Goal: Find specific page/section: Find specific page/section

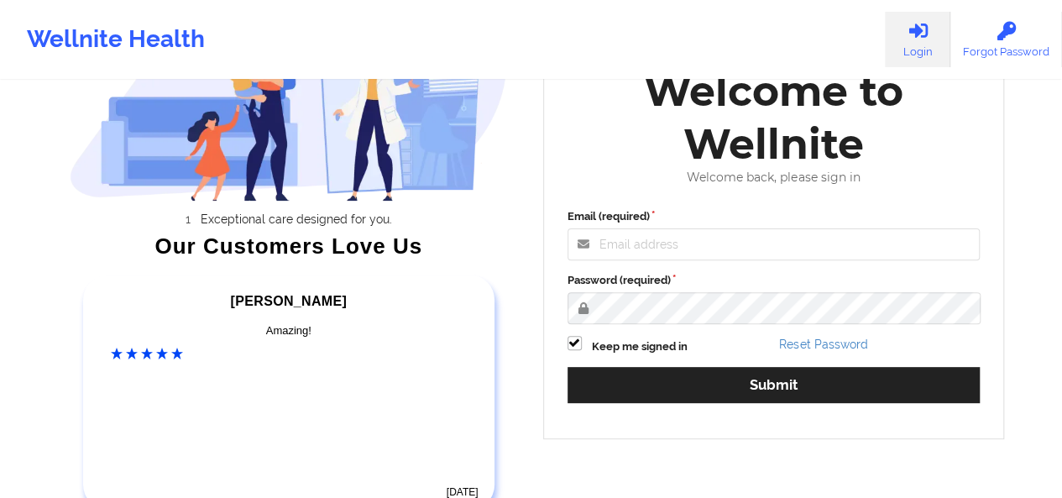
scroll to position [163, 0]
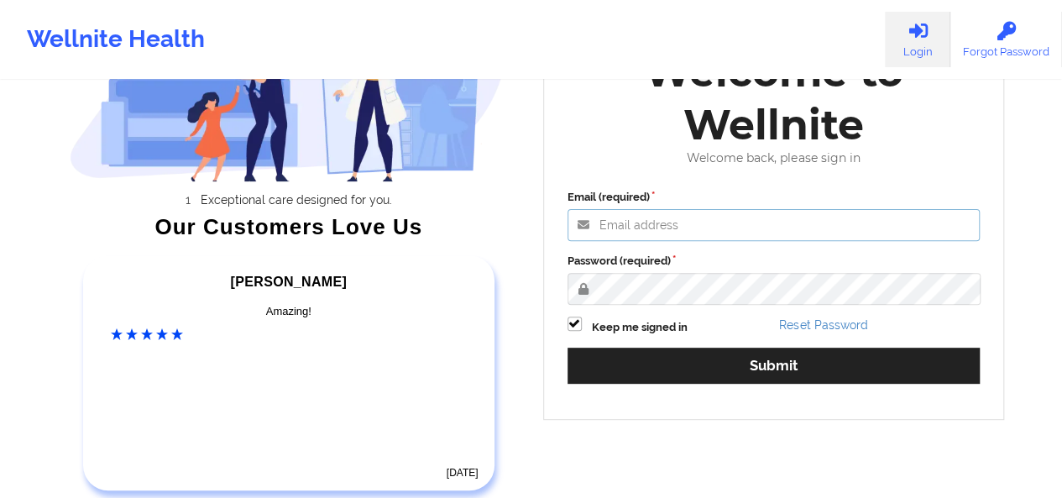
click at [675, 216] on input "Email (required)" at bounding box center [773, 225] width 413 height 32
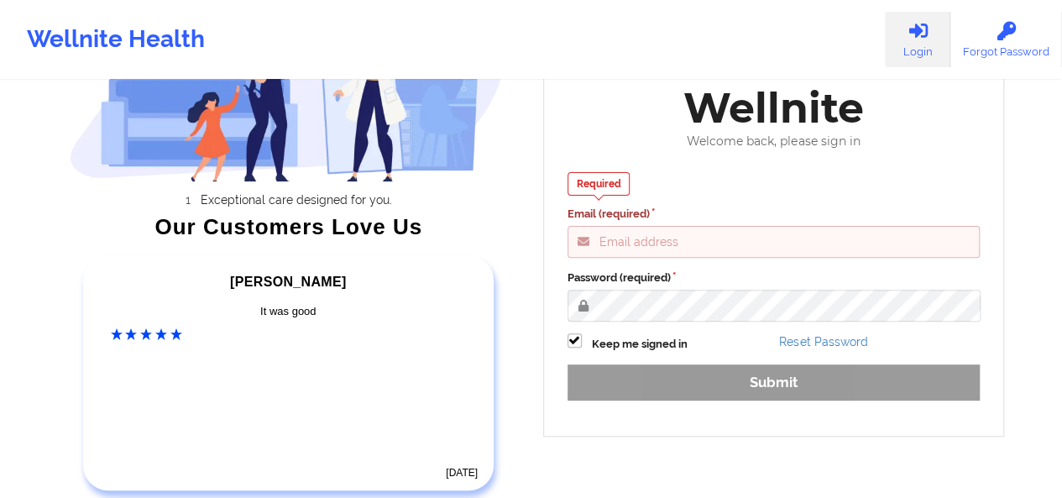
type input "[PERSON_NAME][EMAIL_ADDRESS][DOMAIN_NAME]"
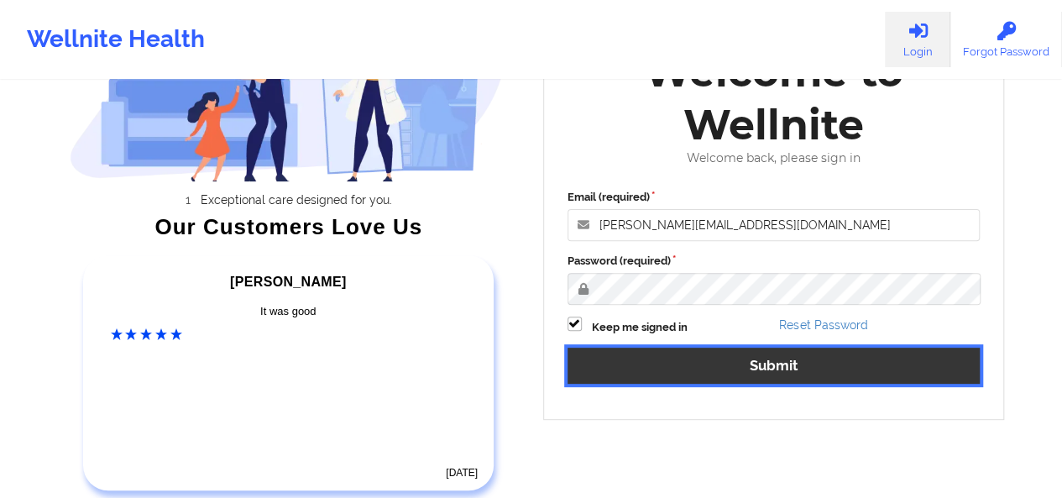
click at [725, 363] on button "Submit" at bounding box center [773, 366] width 413 height 36
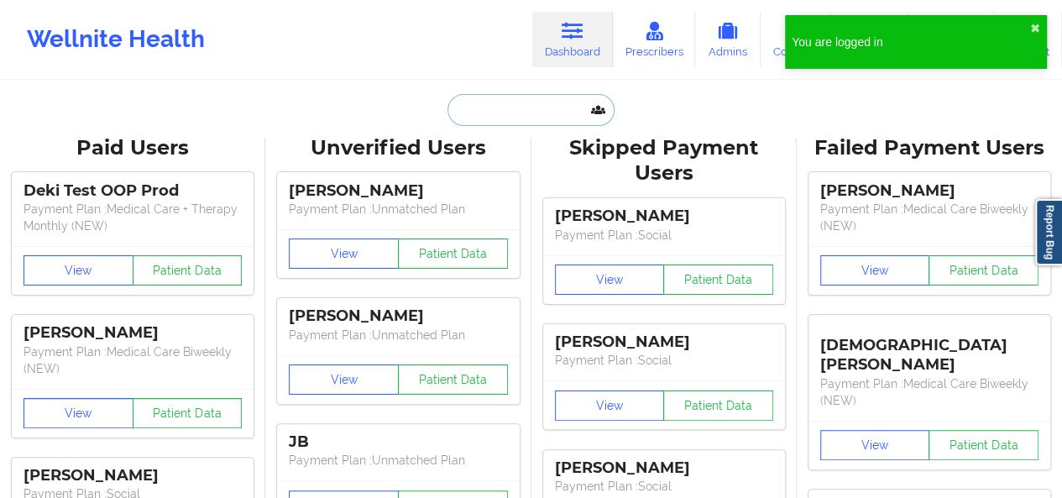
click at [551, 123] on input "text" at bounding box center [530, 110] width 166 height 32
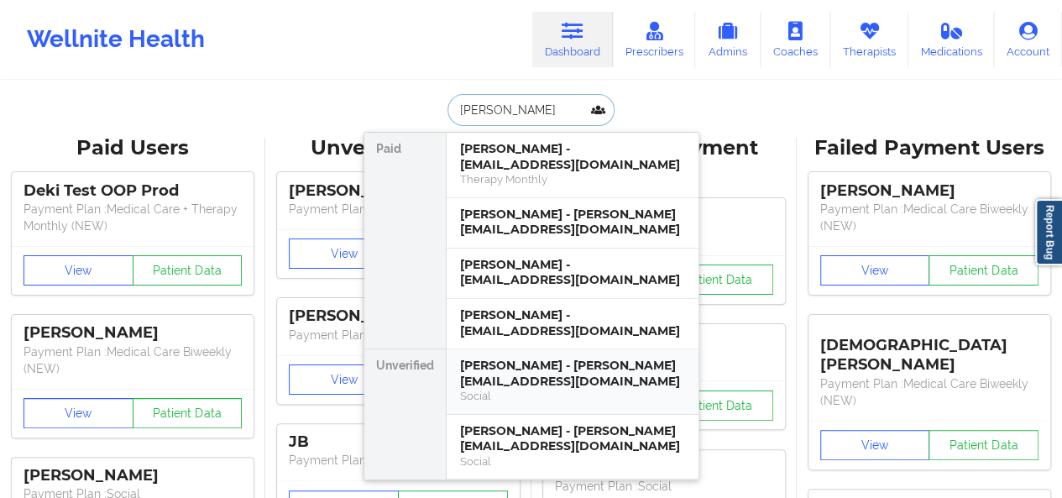
type input "[PERSON_NAME]"
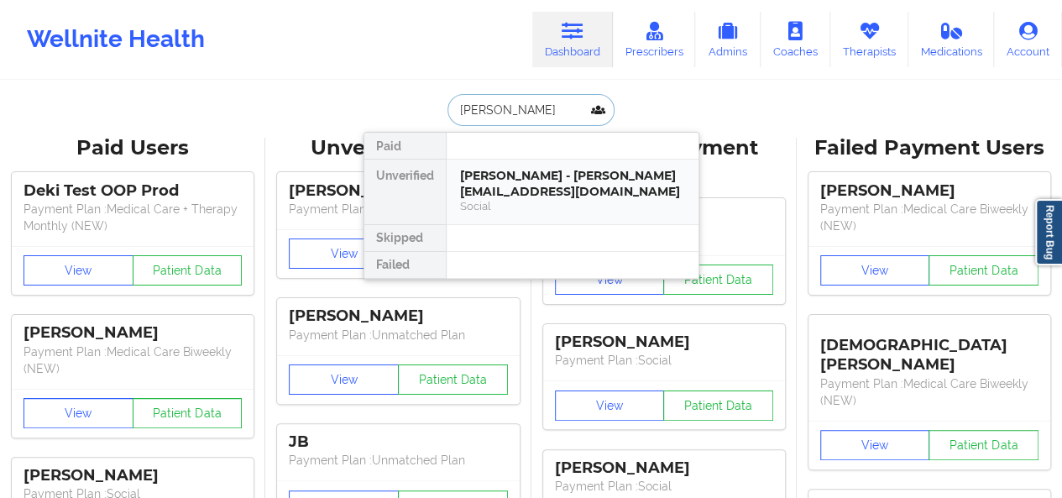
click at [569, 184] on div "[PERSON_NAME] - [PERSON_NAME][EMAIL_ADDRESS][DOMAIN_NAME]" at bounding box center [572, 183] width 225 height 31
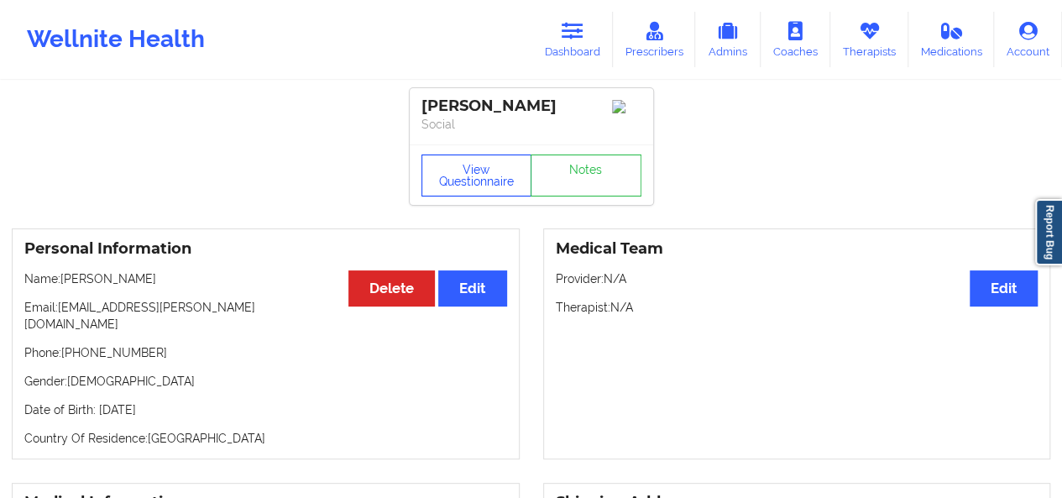
click at [483, 179] on button "View Questionnaire" at bounding box center [476, 175] width 111 height 42
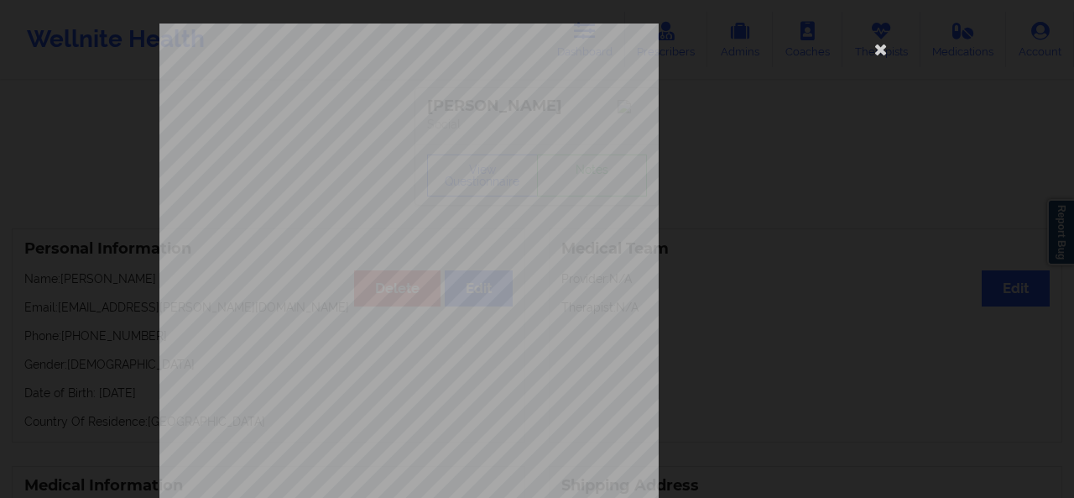
click at [860, 171] on div "[STREET_ADDRESS] What state do you live in ? [US_STATE] Full Name [PERSON_NAME]…" at bounding box center [536, 377] width 755 height 707
click at [813, 167] on div "[STREET_ADDRESS] What state do you live in ? [US_STATE] Full Name [PERSON_NAME]…" at bounding box center [536, 377] width 755 height 707
click at [752, 132] on div "[STREET_ADDRESS] What state do you live in ? [US_STATE] Full Name [PERSON_NAME]…" at bounding box center [536, 377] width 755 height 707
click at [876, 50] on icon at bounding box center [881, 48] width 27 height 27
